Goal: Check status

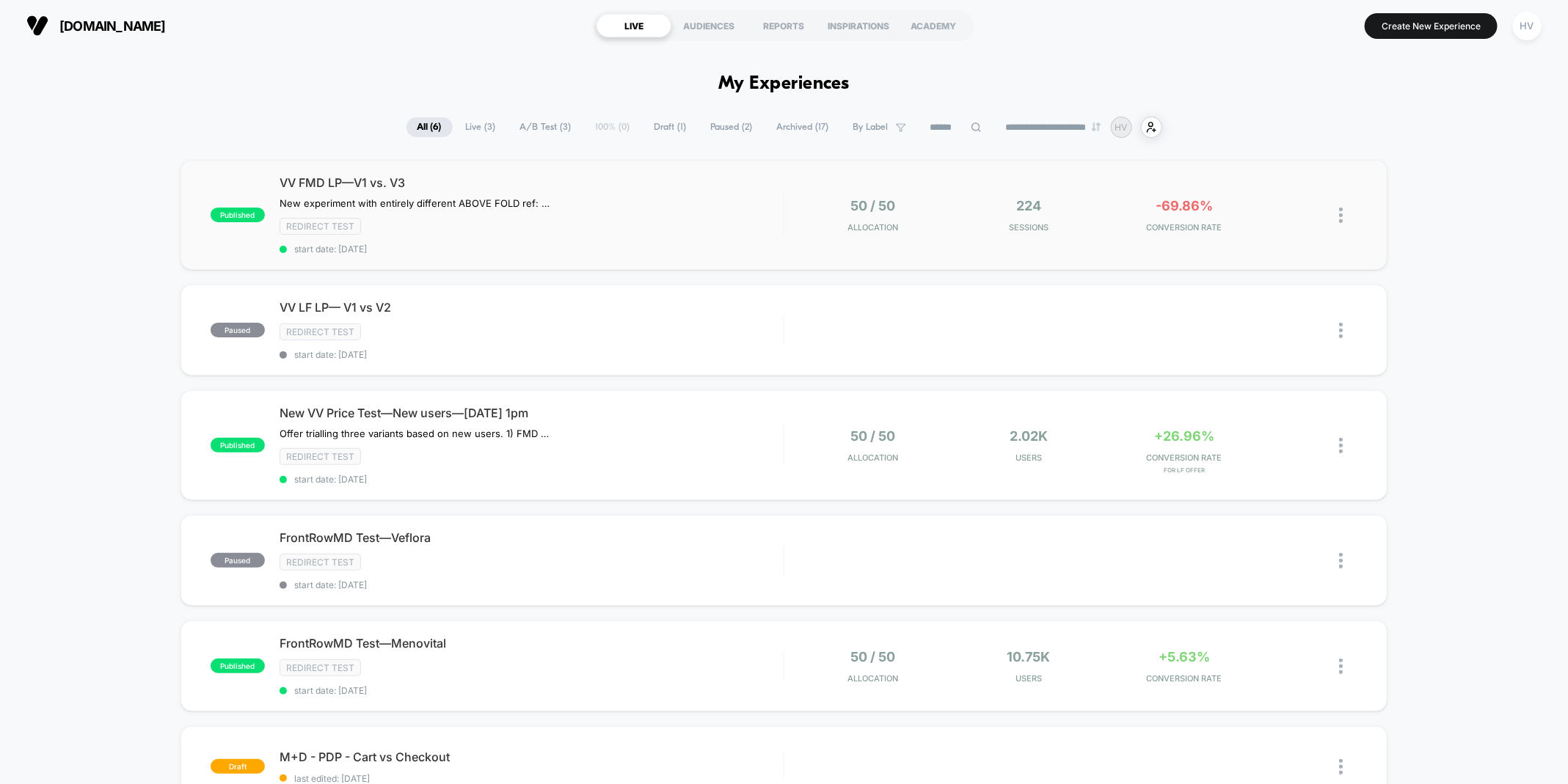
click at [714, 212] on div "VV FMD LP—V1 vs. V3 New experiment with entirely different ABOVE FOLD ref: Noti…" at bounding box center [531, 215] width 504 height 79
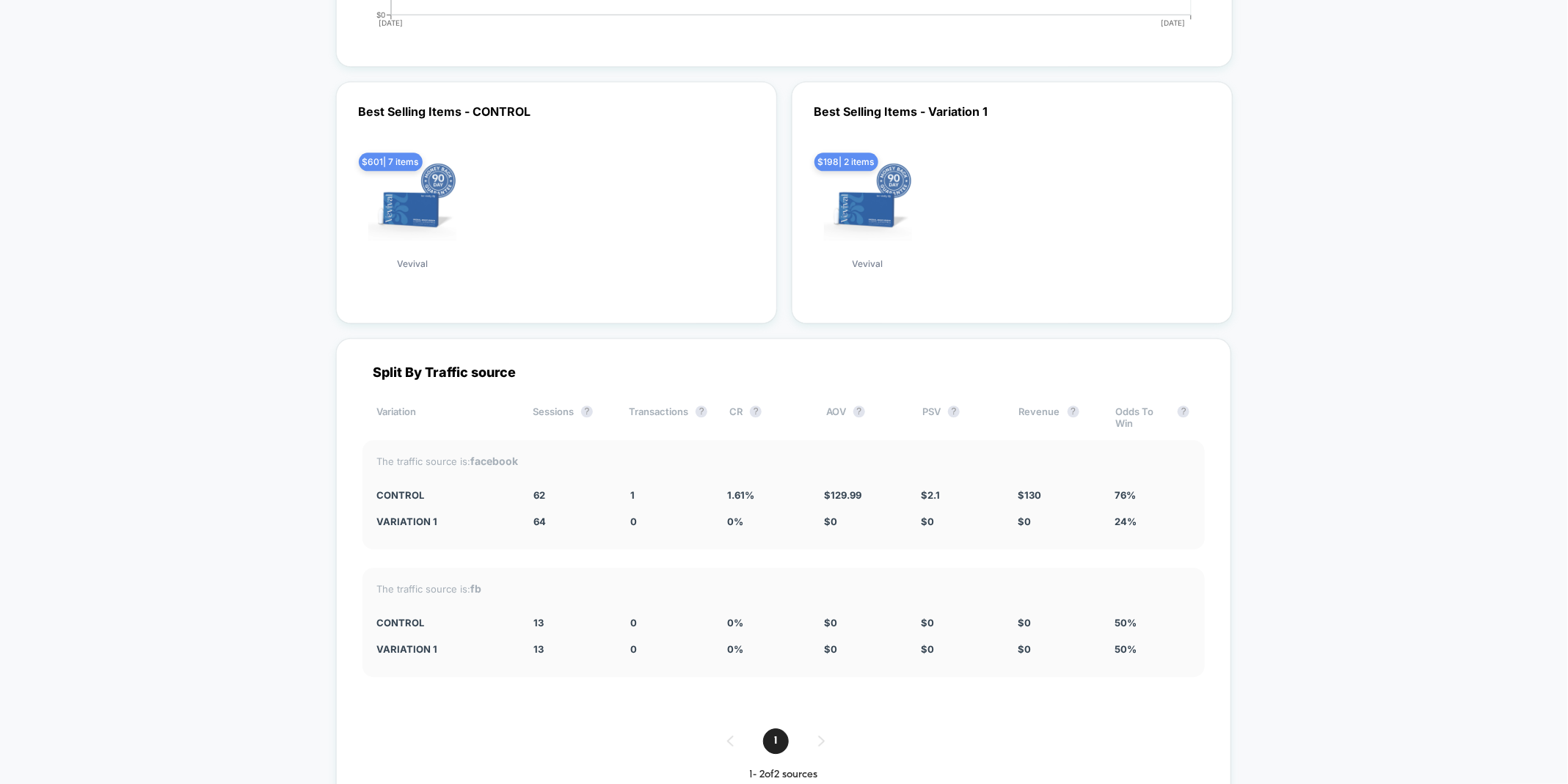
scroll to position [2021, 0]
